Goal: Navigation & Orientation: Go to known website

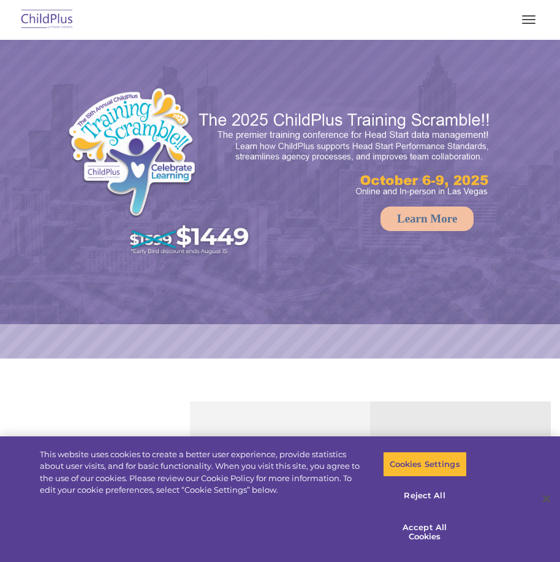
select select "MEDIUM"
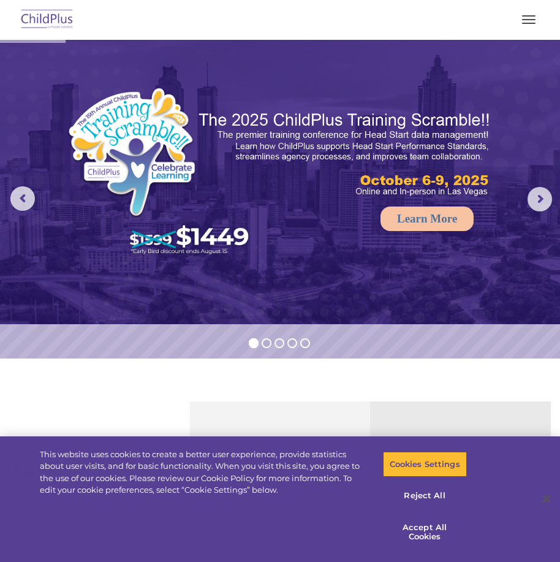
click at [527, 20] on button "button" at bounding box center [529, 20] width 26 height 20
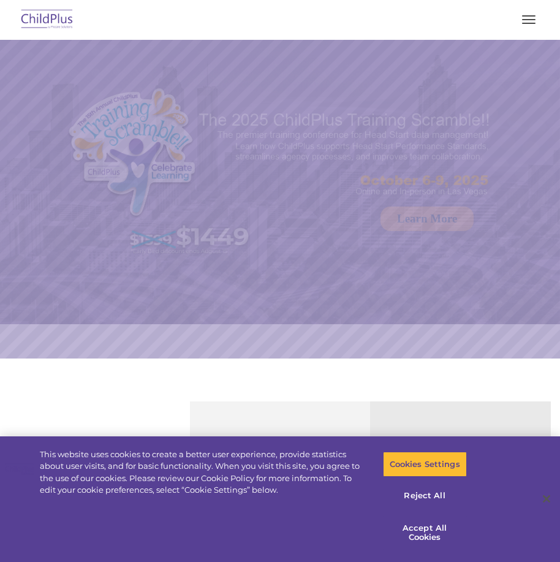
select select "MEDIUM"
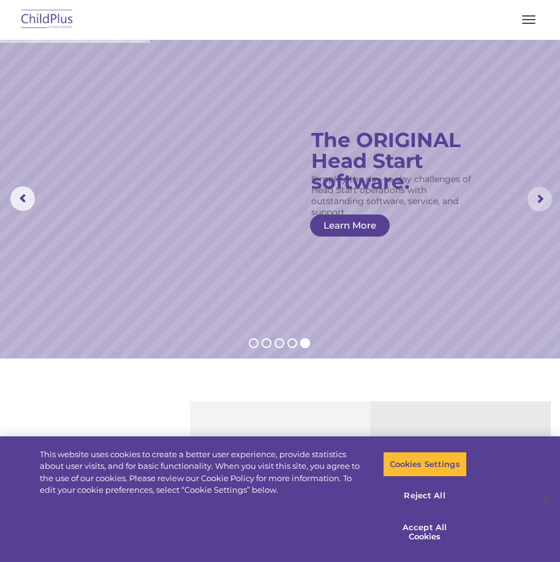
click at [536, 197] on rs-arrow at bounding box center [539, 199] width 24 height 24
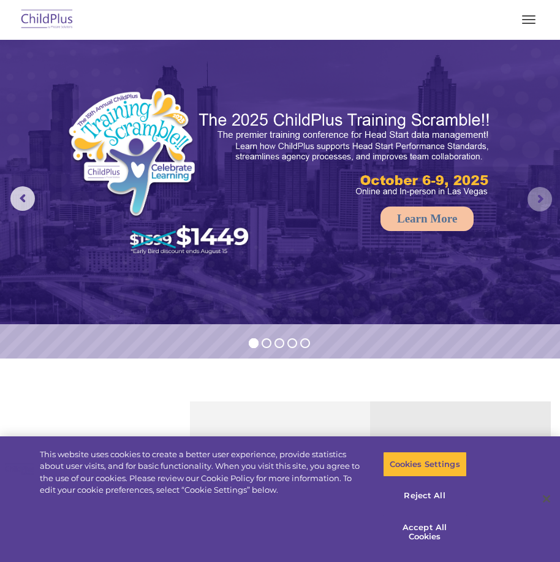
click at [536, 197] on rs-arrow at bounding box center [539, 199] width 24 height 24
